Goal: Task Accomplishment & Management: Complete application form

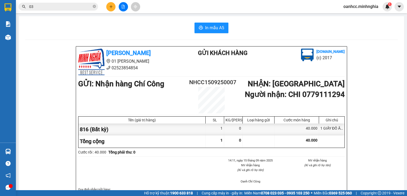
click at [123, 9] on button at bounding box center [123, 6] width 9 height 9
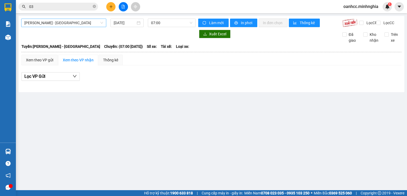
click at [68, 23] on span "[PERSON_NAME] - [GEOGRAPHIC_DATA]" at bounding box center [63, 23] width 79 height 8
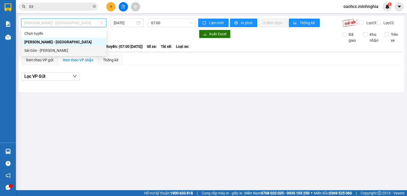
click at [44, 51] on div "Sài Gòn - [PERSON_NAME]" at bounding box center [63, 50] width 79 height 6
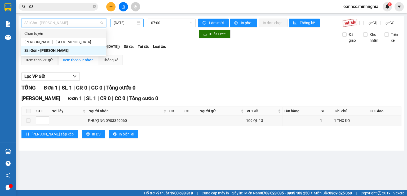
click at [128, 24] on input "[DATE]" at bounding box center [125, 23] width 22 height 6
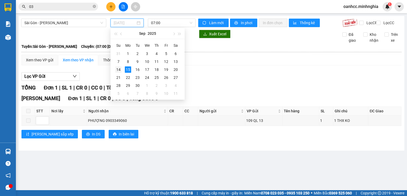
click at [118, 69] on div "14" at bounding box center [118, 69] width 6 height 6
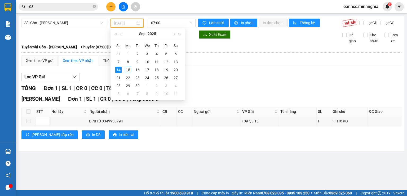
type input "[DATE]"
click at [207, 86] on div "Lọc VP Gửi [PERSON_NAME] 1 | SL 1 | CR 0 | CC 0 | [PERSON_NAME] 0 [PERSON_NAME…" at bounding box center [211, 107] width 380 height 75
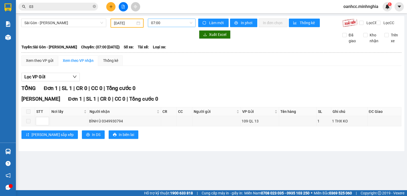
click at [174, 23] on span "07:00" at bounding box center [172, 23] width 42 height 8
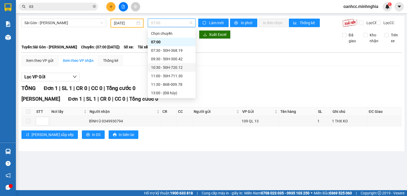
scroll to position [51, 0]
click at [160, 91] on div "22:00 - 50H-302.50" at bounding box center [171, 93] width 41 height 6
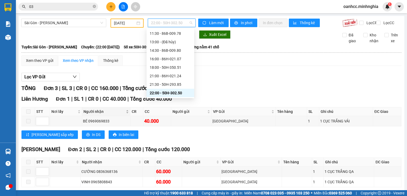
scroll to position [28, 0]
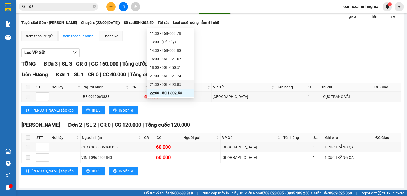
click at [166, 84] on div "21:30 - 50H-293.85" at bounding box center [170, 84] width 41 height 6
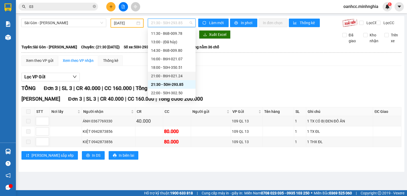
click at [163, 76] on div "21:00 - 86H-021.24" at bounding box center [171, 76] width 41 height 6
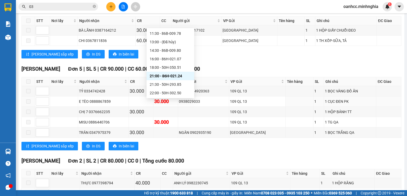
scroll to position [299, 0]
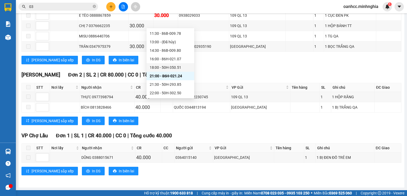
click at [167, 66] on div "18:00 - 50H-350.51" at bounding box center [170, 67] width 41 height 6
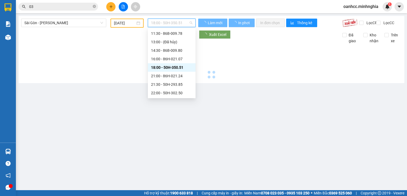
scroll to position [0, 0]
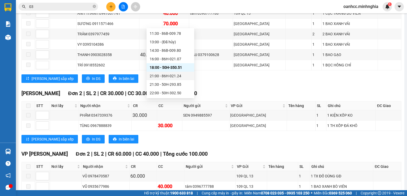
scroll to position [400, 0]
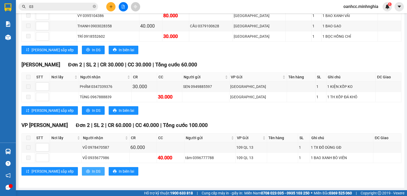
click at [92, 172] on span "In DS" at bounding box center [96, 171] width 8 height 6
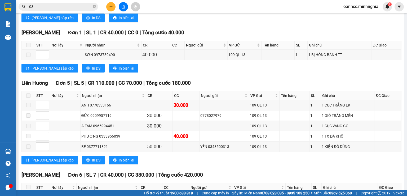
scroll to position [0, 0]
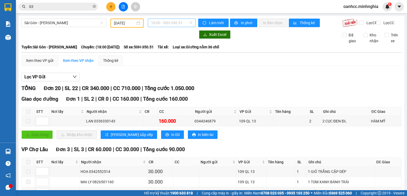
click at [159, 22] on span "18:00 - 50H-350.51" at bounding box center [172, 23] width 42 height 8
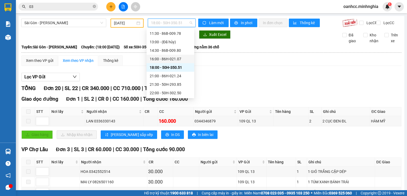
click at [163, 59] on div "16:00 - 86H-021.07" at bounding box center [170, 59] width 41 height 6
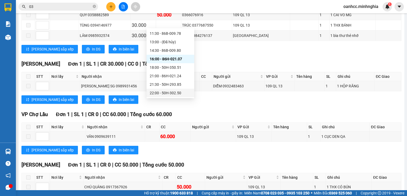
scroll to position [138, 0]
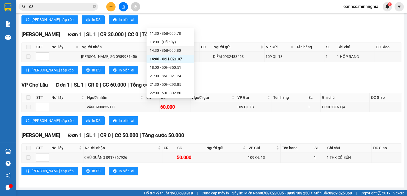
click at [167, 49] on div "14:30 - 86B-009.80" at bounding box center [170, 50] width 41 height 6
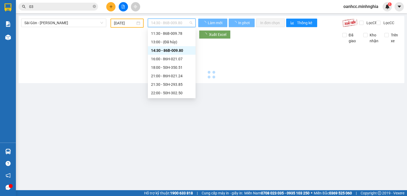
scroll to position [0, 0]
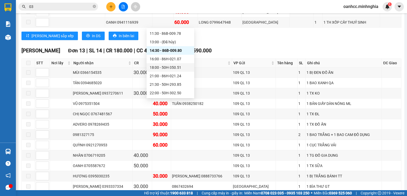
scroll to position [512, 0]
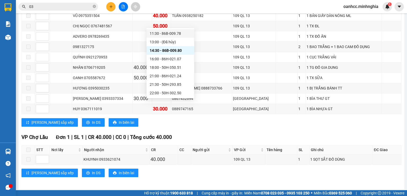
click at [168, 32] on div "11:30 - 86B-009.78" at bounding box center [170, 34] width 41 height 6
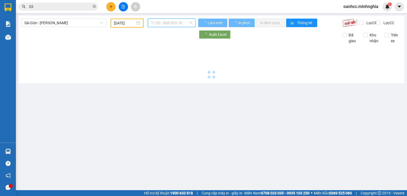
scroll to position [0, 0]
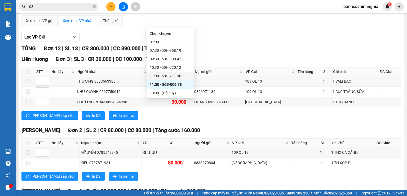
click at [167, 76] on div "11:00 - 50H-711.30" at bounding box center [170, 76] width 41 height 6
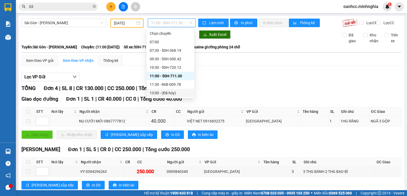
scroll to position [77, 0]
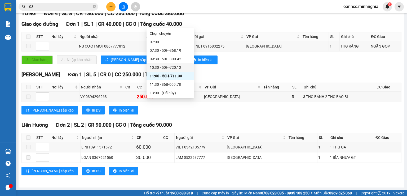
click at [169, 66] on div "10:30 - 50H-720.12" at bounding box center [170, 67] width 41 height 6
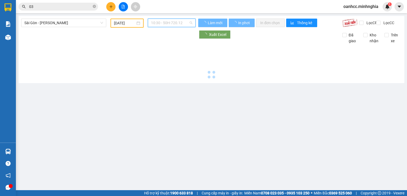
scroll to position [0, 0]
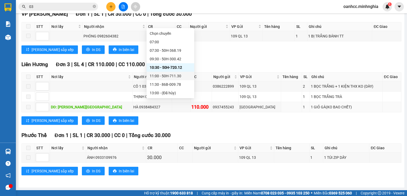
scroll to position [316, 0]
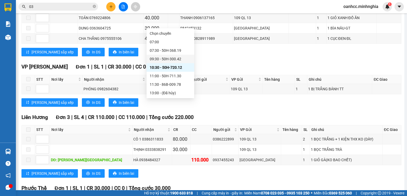
click at [160, 58] on div "09:30 - 50H-300.42" at bounding box center [170, 59] width 41 height 6
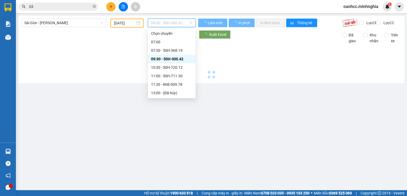
scroll to position [0, 0]
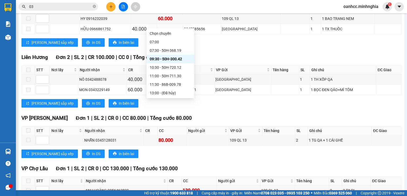
scroll to position [299, 0]
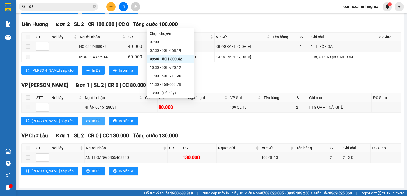
click at [92, 119] on span "In DS" at bounding box center [96, 121] width 8 height 6
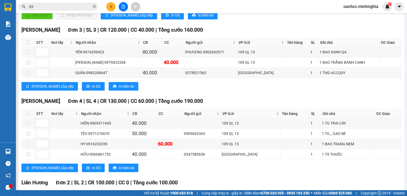
scroll to position [0, 0]
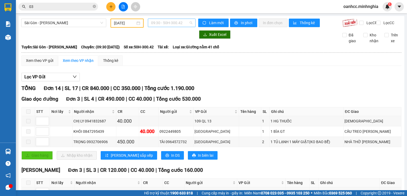
click at [169, 24] on span "09:30 - 50H-300.42" at bounding box center [172, 23] width 42 height 8
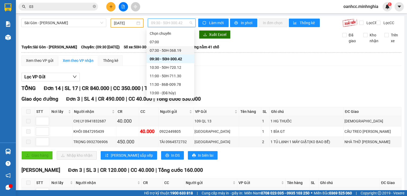
click at [163, 51] on div "07:30 - 50H-368.19" at bounding box center [170, 50] width 41 height 6
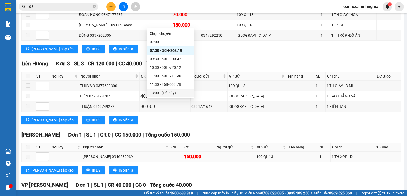
scroll to position [420, 0]
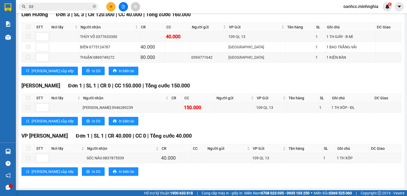
click at [240, 76] on div "[PERSON_NAME][GEOGRAPHIC_DATA] 3 | SL 3 | CR 120.000 | CC 40.000 | [PERSON_NAME…" at bounding box center [211, 45] width 380 height 68
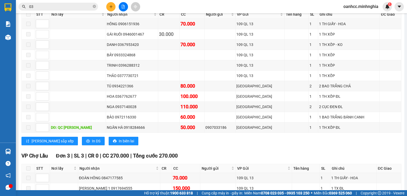
scroll to position [0, 0]
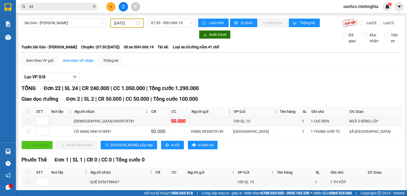
click at [126, 25] on input "[DATE]" at bounding box center [124, 23] width 21 height 6
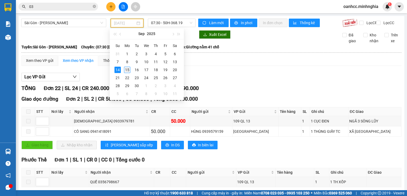
click at [128, 71] on div "15" at bounding box center [127, 70] width 6 height 6
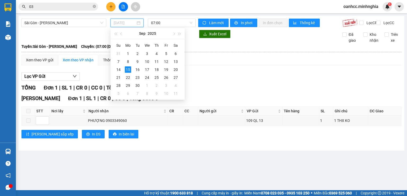
type input "[DATE]"
click at [180, 22] on span "07:00" at bounding box center [172, 23] width 42 height 8
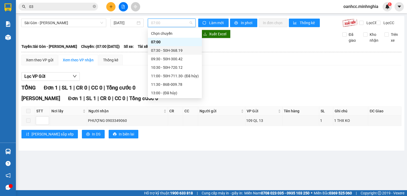
click at [168, 49] on div "07:30 - 50H-368.19" at bounding box center [175, 50] width 48 height 6
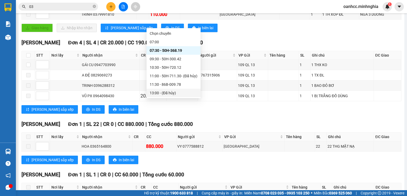
scroll to position [198, 0]
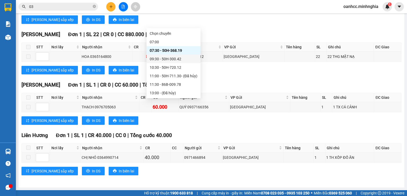
click at [166, 58] on div "09:30 - 50H-300.42" at bounding box center [174, 59] width 48 height 6
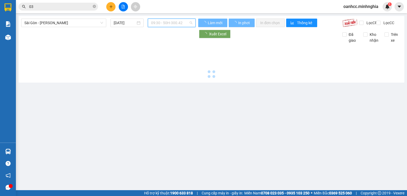
scroll to position [0, 0]
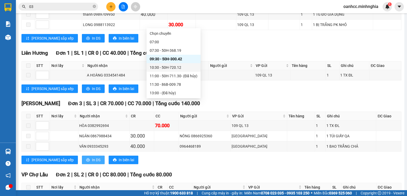
scroll to position [208, 0]
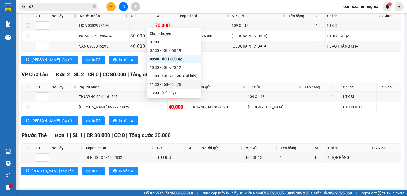
click at [162, 83] on div "11:30 - 86B-009.78" at bounding box center [174, 84] width 48 height 6
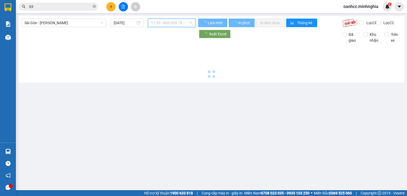
scroll to position [0, 0]
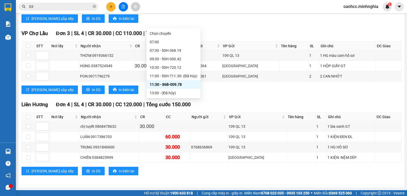
scroll to position [53, 0]
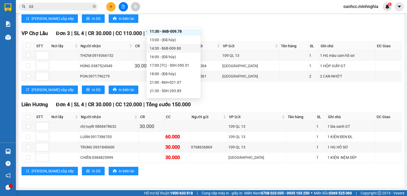
click at [159, 47] on div "14:30 - 86B-009.80" at bounding box center [174, 48] width 48 height 6
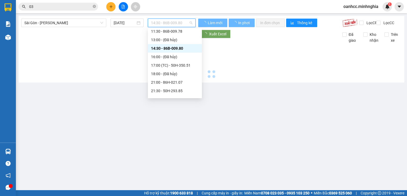
scroll to position [0, 0]
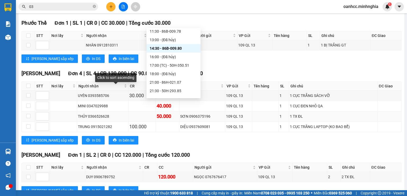
scroll to position [391, 0]
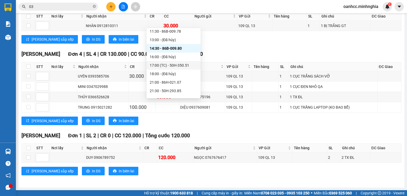
click at [180, 65] on div "17:00 (TC) - 50H-350.51" at bounding box center [174, 65] width 48 height 6
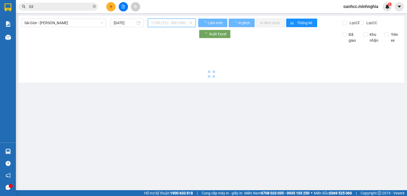
scroll to position [0, 0]
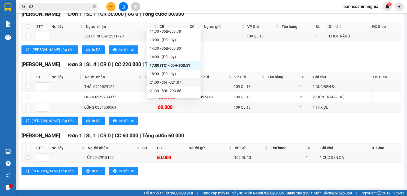
scroll to position [87, 0]
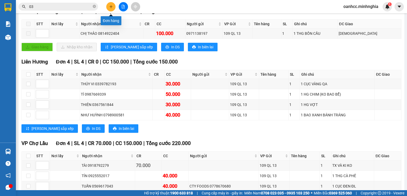
click at [111, 8] on icon "plus" at bounding box center [111, 6] width 0 height 3
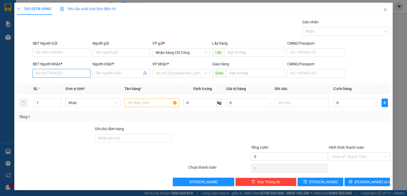
click at [52, 70] on input "SĐT Người Nhận *" at bounding box center [62, 73] width 58 height 8
type input "0393212782"
click at [111, 73] on input "Người nhận *" at bounding box center [119, 73] width 46 height 6
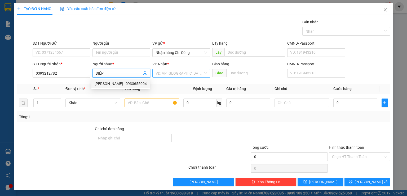
type input "DIÊP"
click at [179, 73] on input "search" at bounding box center [180, 73] width 48 height 8
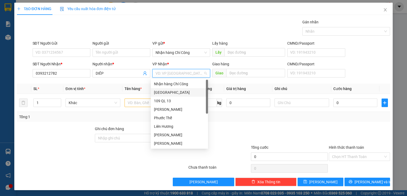
click at [157, 92] on div "[GEOGRAPHIC_DATA]" at bounding box center [179, 92] width 51 height 6
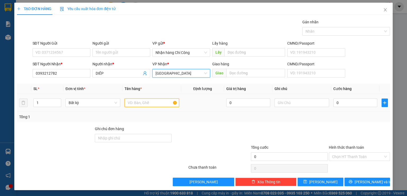
click at [139, 103] on input "text" at bounding box center [152, 102] width 55 height 8
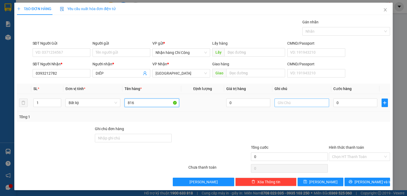
type input "816"
click at [292, 103] on input "text" at bounding box center [302, 102] width 55 height 8
type input "1 TẬP GT"
click at [346, 104] on input "0" at bounding box center [356, 102] width 44 height 8
type input "3"
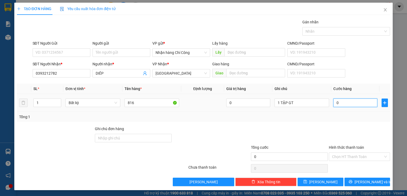
type input "3"
type input "30"
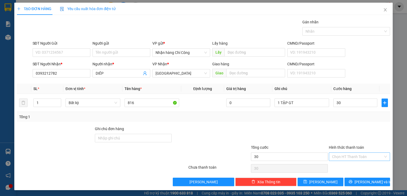
type input "30.000"
click at [342, 157] on input "Hình thức thanh toán" at bounding box center [357, 157] width 51 height 8
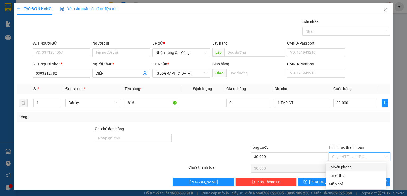
click at [341, 166] on div "Tại văn phòng" at bounding box center [356, 167] width 54 height 6
type input "0"
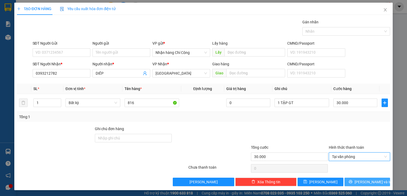
click at [358, 183] on button "[PERSON_NAME] và In" at bounding box center [368, 181] width 46 height 8
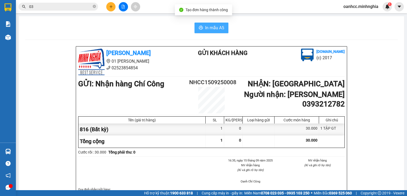
click at [209, 29] on span "In mẫu A5" at bounding box center [214, 27] width 19 height 7
click at [219, 29] on span "In mẫu A5" at bounding box center [214, 27] width 19 height 7
click at [214, 28] on span "In mẫu A5" at bounding box center [214, 27] width 19 height 7
